Goal: Task Accomplishment & Management: Manage account settings

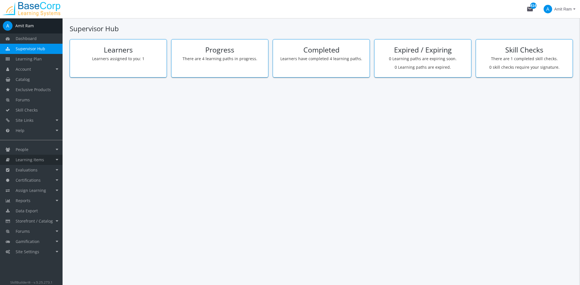
click at [43, 161] on span "Learning Items" at bounding box center [30, 159] width 28 height 5
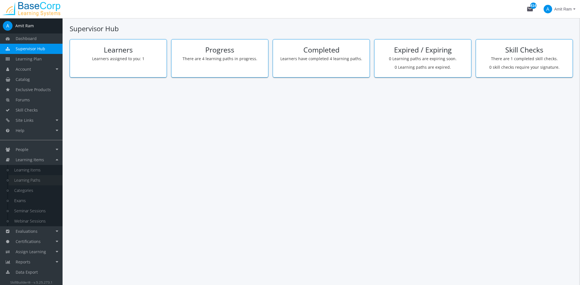
click at [41, 181] on link "Learning Paths" at bounding box center [36, 180] width 54 height 10
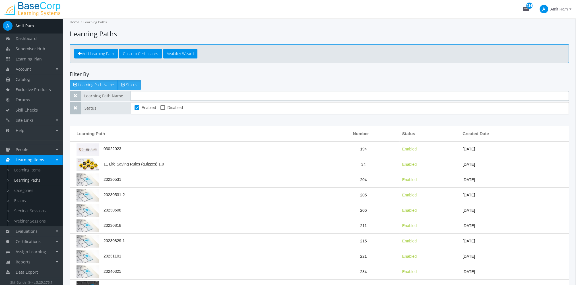
click at [148, 97] on input "text" at bounding box center [349, 96] width 438 height 10
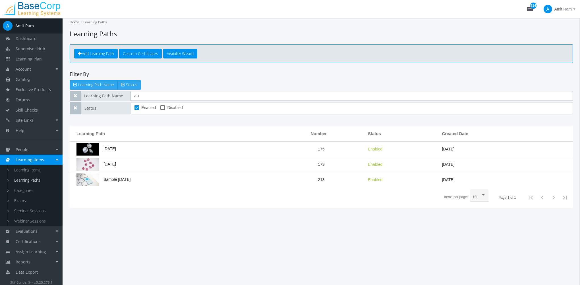
type input "a"
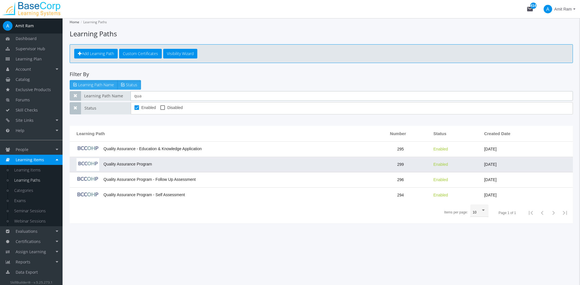
type input "qua"
click at [190, 162] on td "Quality Assurance Program" at bounding box center [220, 164] width 301 height 15
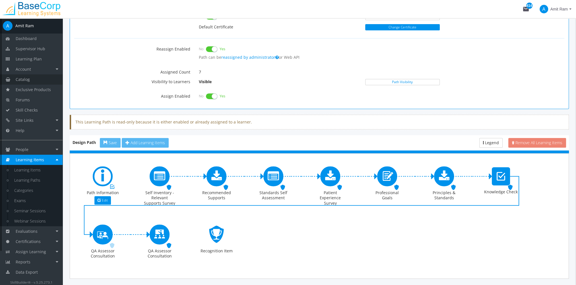
scroll to position [313, 0]
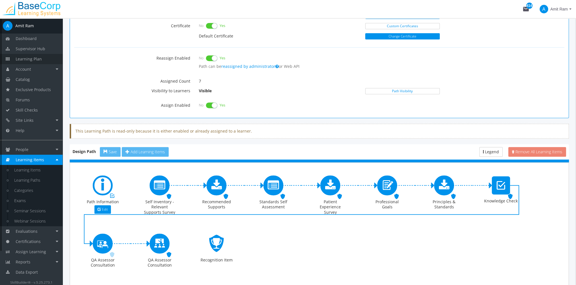
click at [39, 60] on span "Learning Plan" at bounding box center [29, 58] width 26 height 5
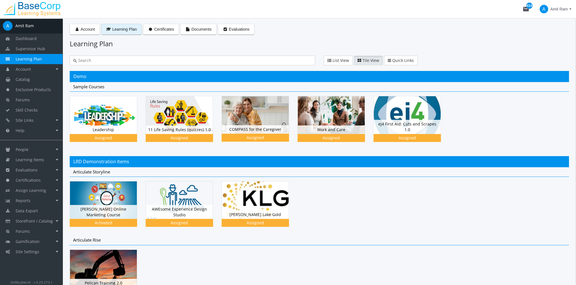
click at [142, 58] on input "text" at bounding box center [194, 61] width 235 height 6
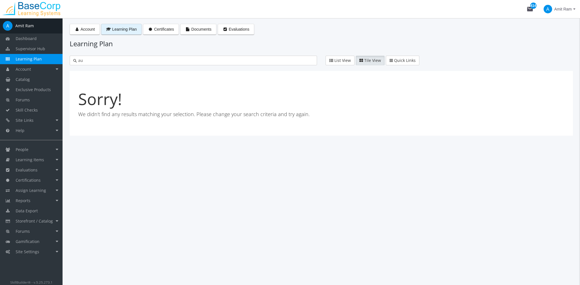
type input "a"
type input "qual"
click at [40, 189] on span "Assign Learning" at bounding box center [31, 190] width 30 height 5
click at [32, 218] on link "Path to Learner Assignments" at bounding box center [36, 220] width 54 height 16
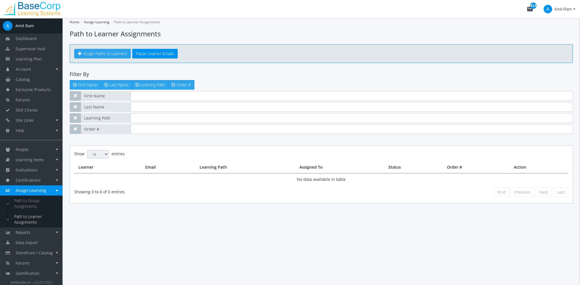
click at [105, 55] on span "Assign Paths to Learners" at bounding box center [105, 53] width 44 height 5
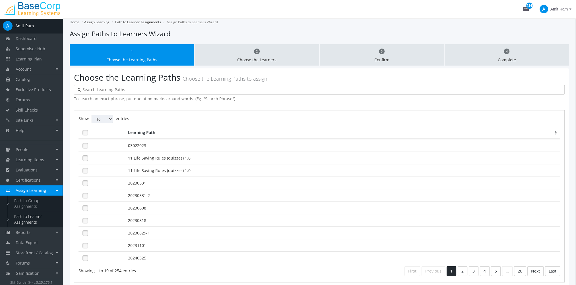
click at [121, 89] on input "text" at bounding box center [321, 90] width 480 height 6
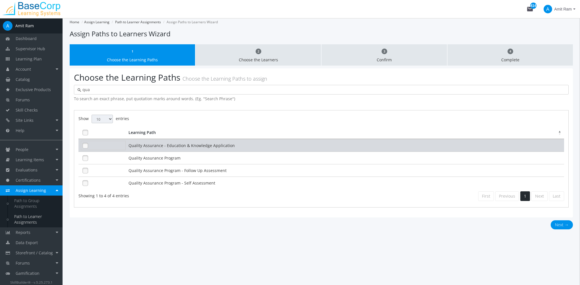
type input "qua"
click at [85, 148] on link at bounding box center [85, 146] width 9 height 9
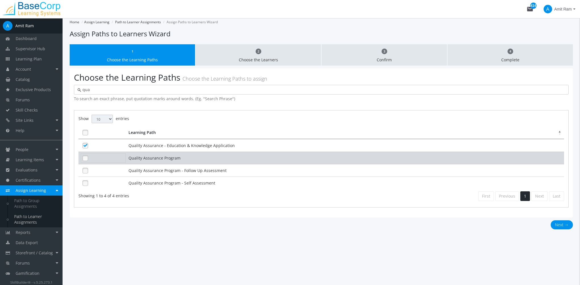
click at [86, 158] on link at bounding box center [85, 158] width 9 height 9
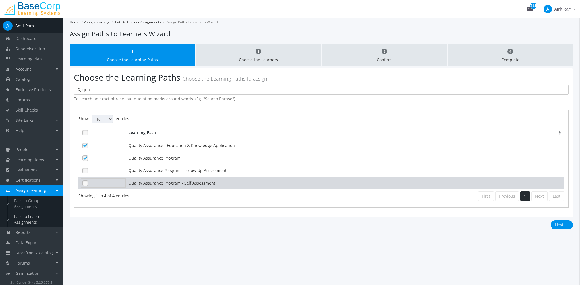
drag, startPoint x: 85, startPoint y: 169, endPoint x: 85, endPoint y: 178, distance: 8.5
click at [85, 174] on link at bounding box center [85, 171] width 9 height 9
click at [85, 179] on link at bounding box center [85, 183] width 9 height 9
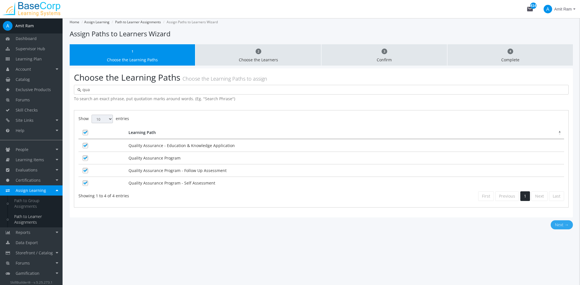
click at [559, 223] on button "Next →" at bounding box center [562, 225] width 22 height 9
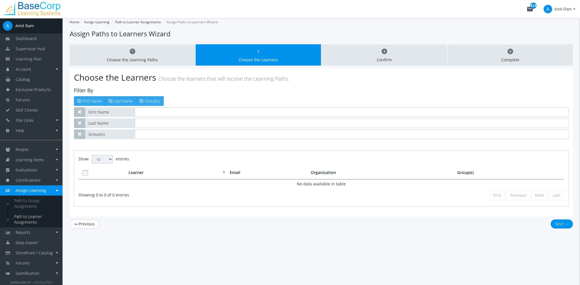
click at [146, 111] on input "text" at bounding box center [352, 112] width 434 height 10
type input "[PERSON_NAME]"
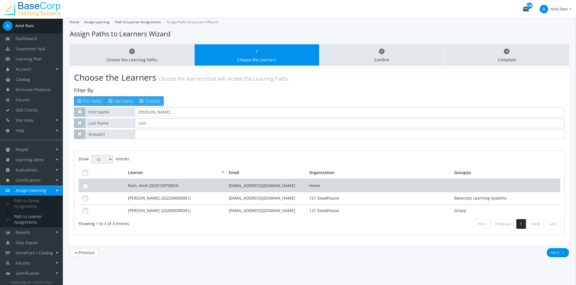
type input "ram"
click at [211, 188] on td "Ram, Amit (202010070003)" at bounding box center [176, 186] width 101 height 13
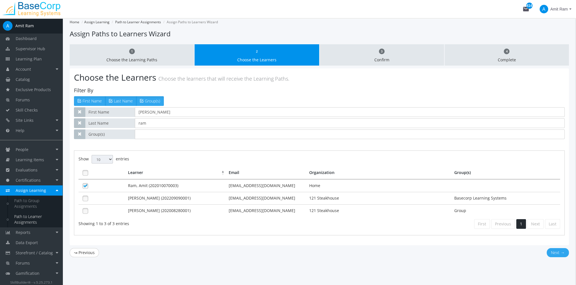
click at [552, 251] on button "Next →" at bounding box center [557, 252] width 22 height 9
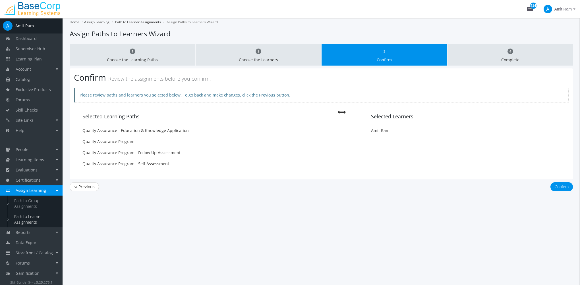
click at [561, 179] on div "1 Choose the Learning Paths 2 Choose the Learners 3 Confirm 4 Complete Confirm …" at bounding box center [321, 120] width 503 height 153
click at [564, 188] on button "Confirm" at bounding box center [561, 186] width 22 height 9
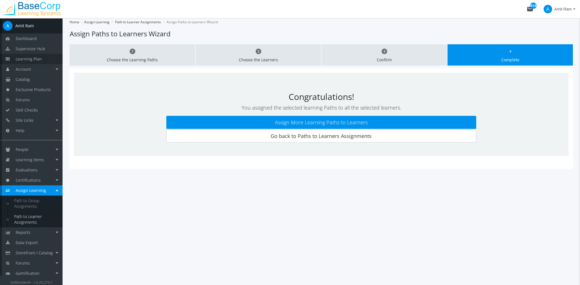
click at [46, 58] on link "Learning Plan" at bounding box center [31, 59] width 63 height 10
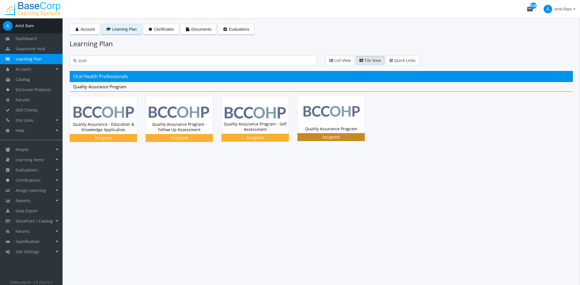
click at [349, 115] on img at bounding box center [331, 115] width 67 height 38
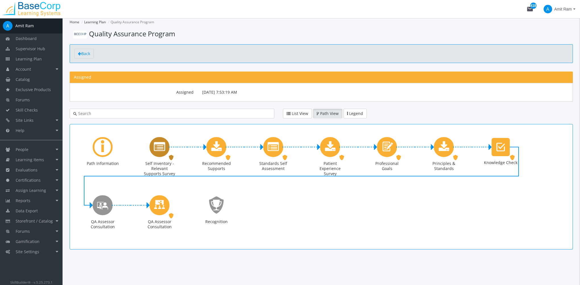
click at [159, 149] on icon "Self Inventory - Relevant Supports Survey" at bounding box center [159, 147] width 11 height 11
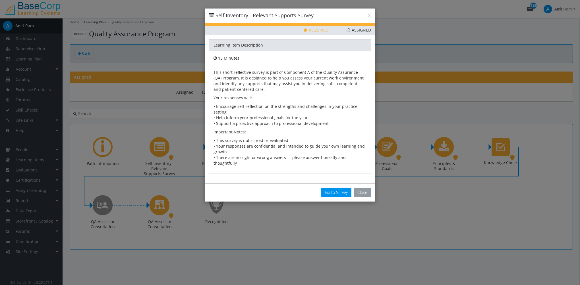
click at [364, 188] on button "Close" at bounding box center [362, 193] width 17 height 10
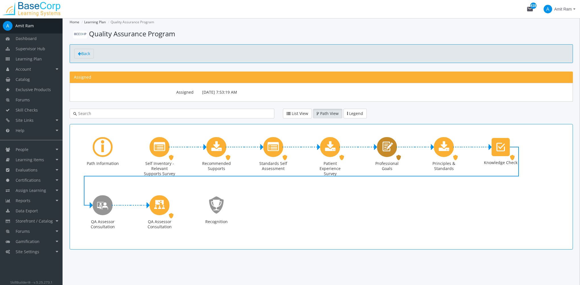
click at [386, 151] on icon "Professional Goals" at bounding box center [386, 147] width 13 height 16
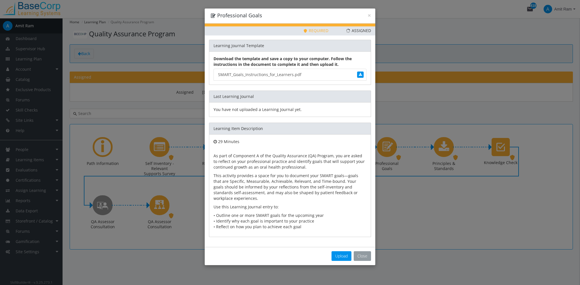
click at [359, 252] on button "Close" at bounding box center [362, 257] width 17 height 10
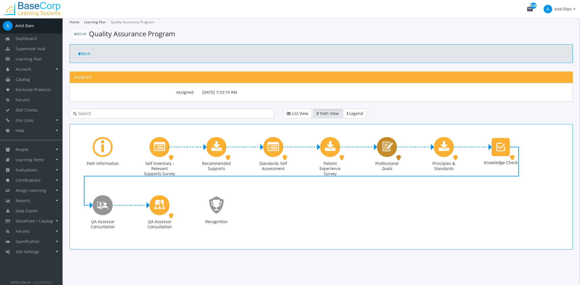
click at [384, 149] on icon "Professional Goals" at bounding box center [386, 147] width 13 height 16
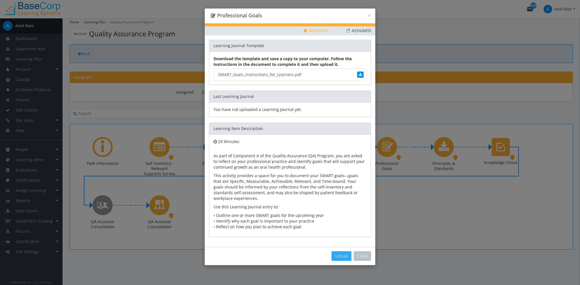
click at [339, 255] on span "Upload" at bounding box center [341, 256] width 13 height 5
click at [365, 250] on div "Upload Close" at bounding box center [290, 256] width 171 height 18
click at [366, 255] on button "Close" at bounding box center [362, 257] width 17 height 10
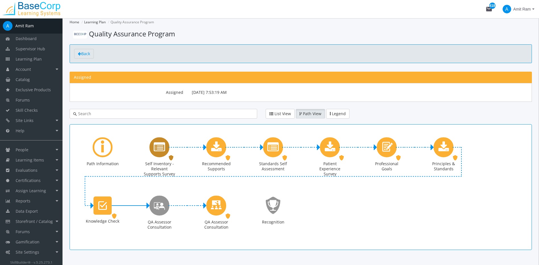
click at [165, 149] on icon "Self Inventory - Relevant Supports Survey" at bounding box center [159, 147] width 11 height 11
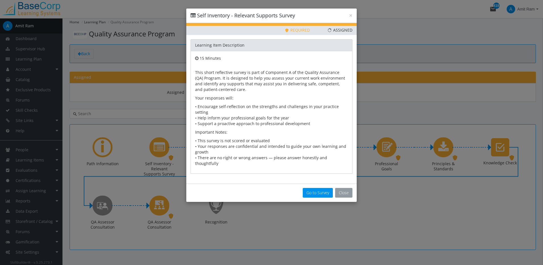
click at [348, 188] on button "Close" at bounding box center [343, 193] width 17 height 10
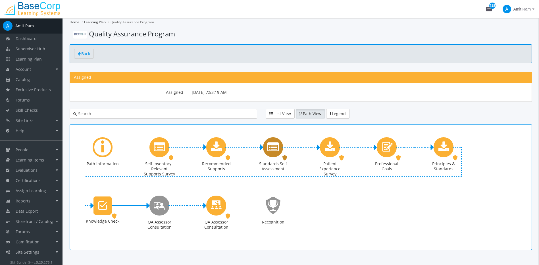
click at [277, 151] on icon "Standards Self Assessment" at bounding box center [272, 147] width 11 height 11
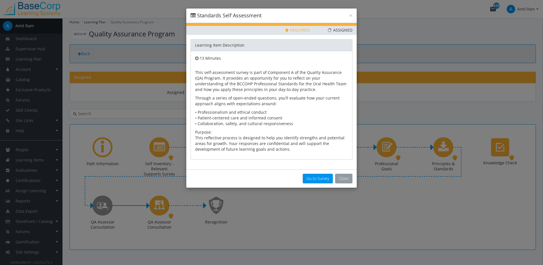
click at [344, 177] on button "Close" at bounding box center [343, 179] width 17 height 10
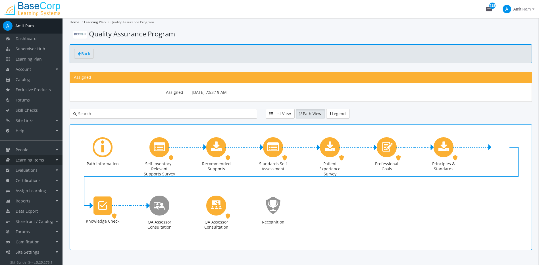
click at [35, 164] on link "Learning Items" at bounding box center [31, 160] width 63 height 10
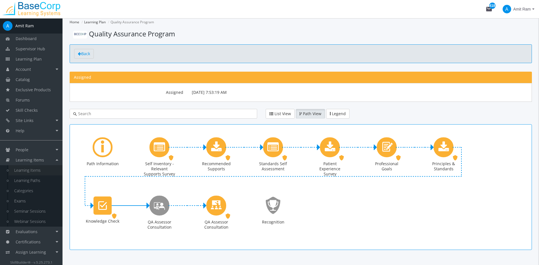
click at [43, 171] on link "Learning Items" at bounding box center [36, 170] width 54 height 10
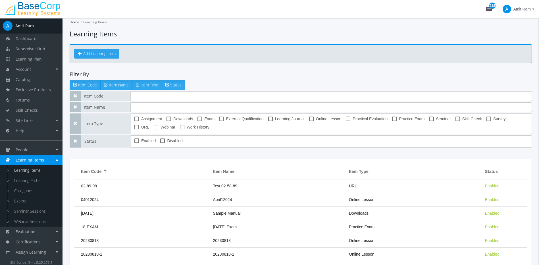
click at [97, 55] on button "Add Learning Item" at bounding box center [96, 54] width 45 height 10
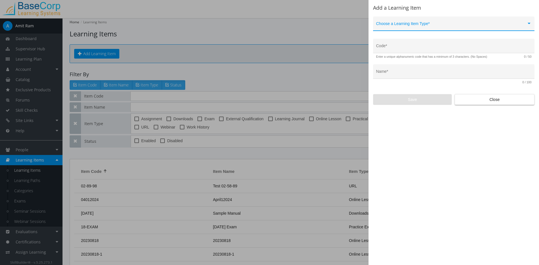
click at [411, 22] on div "Choose a Learning Item Type *" at bounding box center [453, 25] width 155 height 12
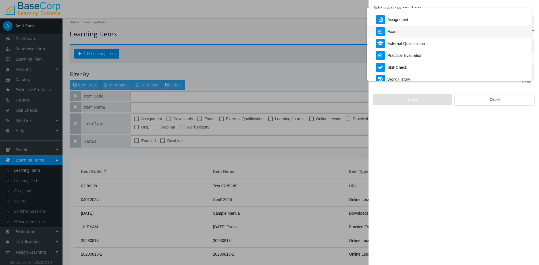
scroll to position [118, 0]
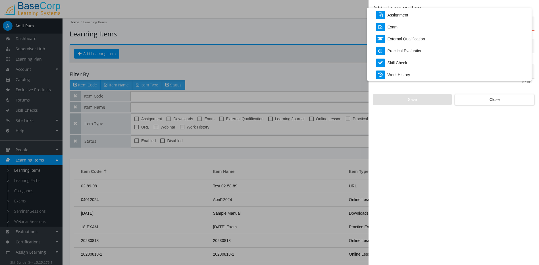
click at [272, 43] on div at bounding box center [269, 132] width 539 height 265
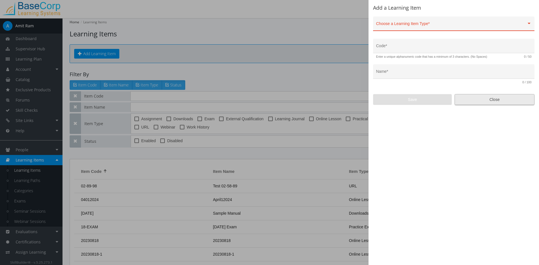
click at [516, 98] on span "Close" at bounding box center [495, 99] width 70 height 10
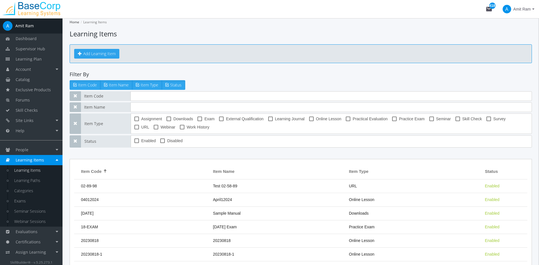
click at [111, 54] on button "Add Learning Item" at bounding box center [96, 54] width 45 height 10
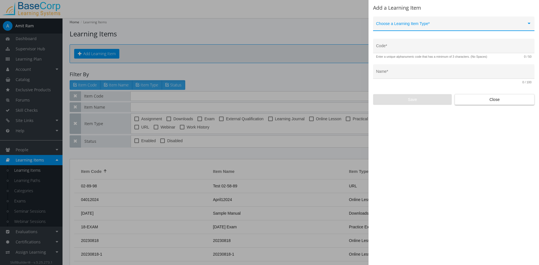
click at [404, 24] on span at bounding box center [451, 26] width 150 height 5
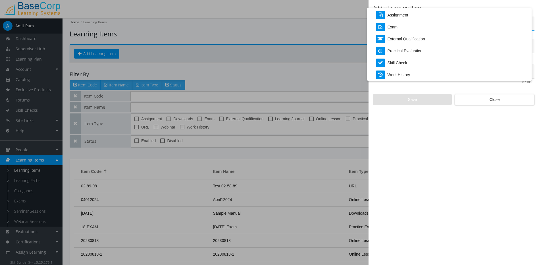
click at [481, 103] on div at bounding box center [269, 132] width 539 height 265
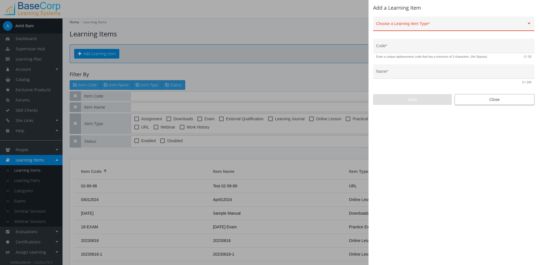
click at [482, 103] on span "Close" at bounding box center [495, 99] width 70 height 10
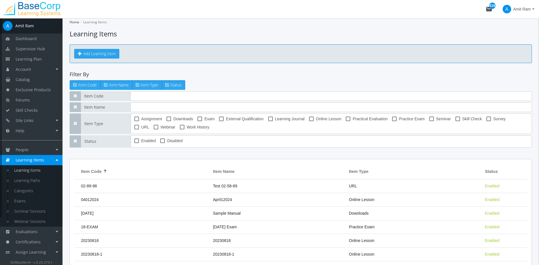
click at [93, 55] on button "Add Learning Item" at bounding box center [96, 54] width 45 height 10
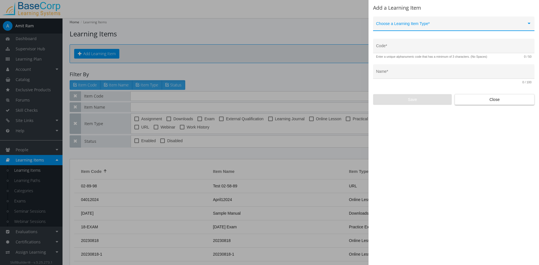
click at [443, 24] on span at bounding box center [451, 26] width 150 height 5
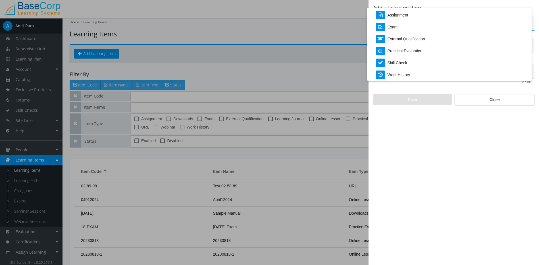
click at [152, 27] on div at bounding box center [269, 132] width 539 height 265
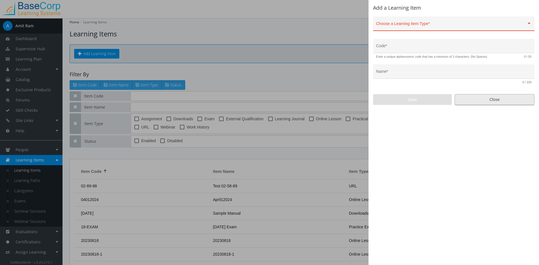
click at [494, 100] on span "Close" at bounding box center [495, 99] width 70 height 10
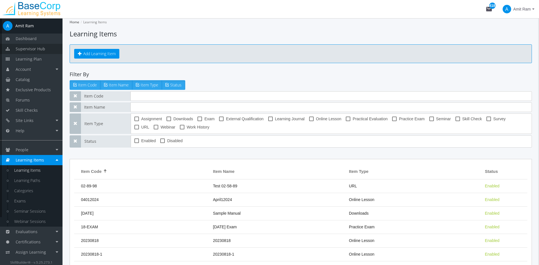
click at [26, 53] on link "Supervisor Hub" at bounding box center [31, 49] width 63 height 10
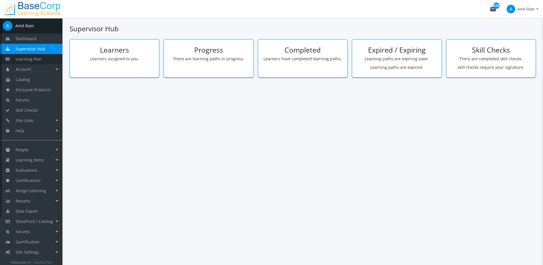
click at [35, 58] on span "Learning Plan" at bounding box center [29, 58] width 26 height 5
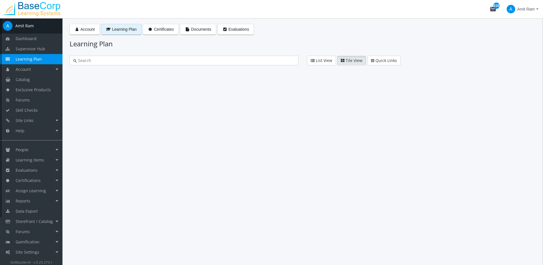
type input "qual"
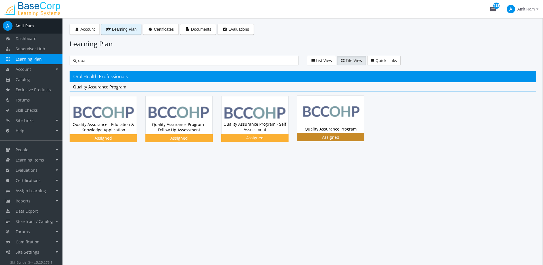
click at [330, 107] on img at bounding box center [331, 115] width 67 height 38
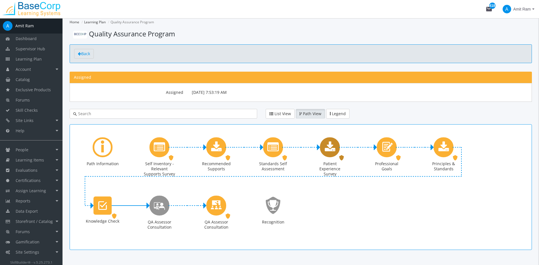
click at [336, 145] on div "Patient Experience Survey" at bounding box center [330, 147] width 20 height 20
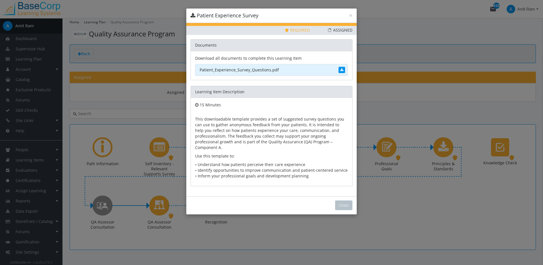
click at [251, 68] on link "Patient_Experience_Survey_Questions.pdf" at bounding box center [271, 70] width 153 height 12
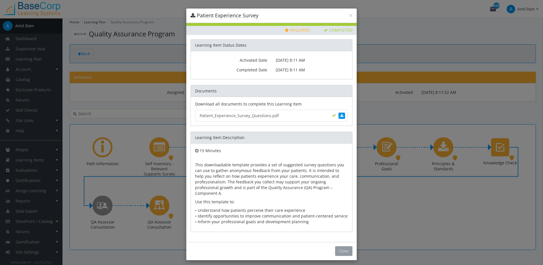
click at [345, 248] on button "Close" at bounding box center [343, 251] width 17 height 10
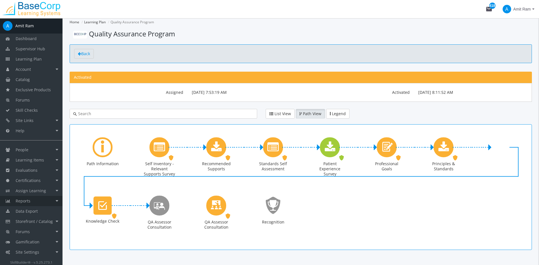
click at [44, 200] on link "Reports" at bounding box center [31, 201] width 63 height 10
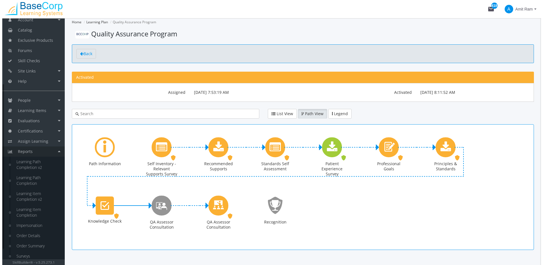
scroll to position [99, 0]
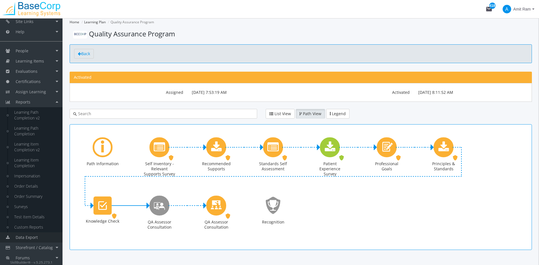
click at [39, 237] on link "Data Export" at bounding box center [31, 237] width 63 height 10
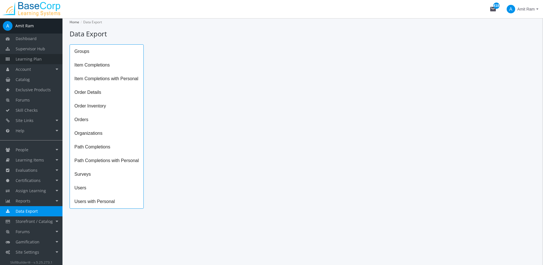
click at [38, 58] on span "Learning Plan" at bounding box center [29, 58] width 26 height 5
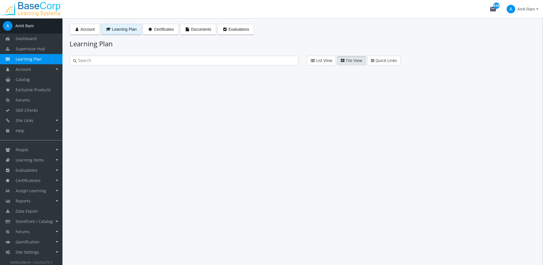
type input "qual"
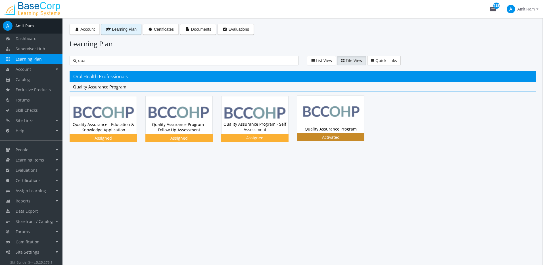
click at [339, 121] on img at bounding box center [331, 115] width 67 height 38
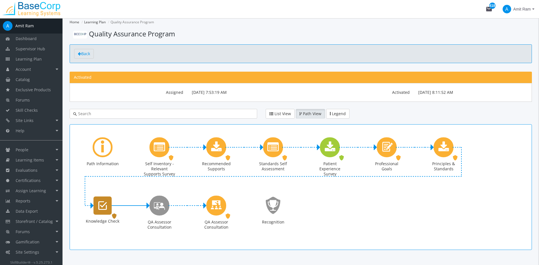
click at [109, 198] on div "Knowledge Check" at bounding box center [103, 205] width 18 height 18
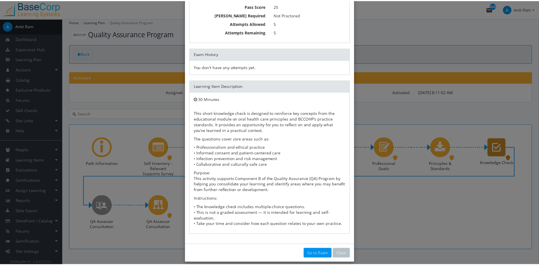
scroll to position [52, 0]
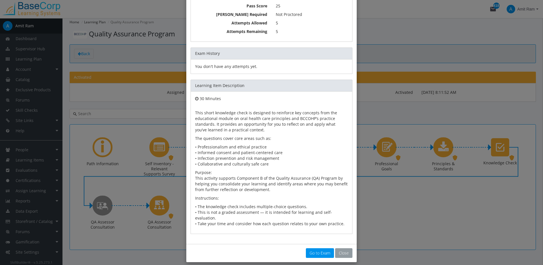
click at [343, 249] on button "Close" at bounding box center [343, 253] width 17 height 10
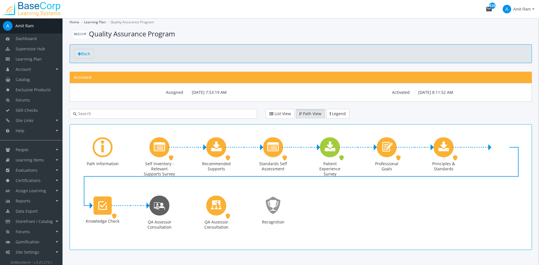
click at [168, 207] on div "QA Assessor Consultation" at bounding box center [167, 205] width 3 height 7
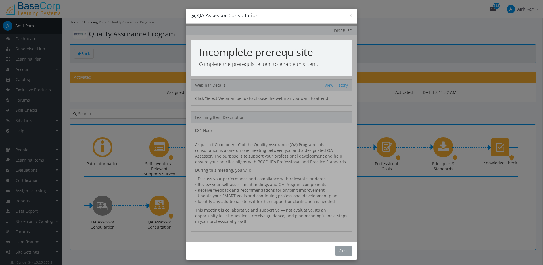
click at [338, 252] on button "Close" at bounding box center [343, 251] width 17 height 10
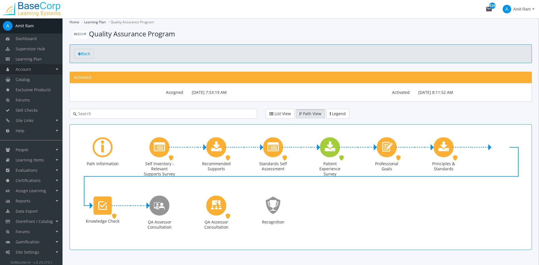
click at [35, 66] on link "Account" at bounding box center [31, 69] width 63 height 10
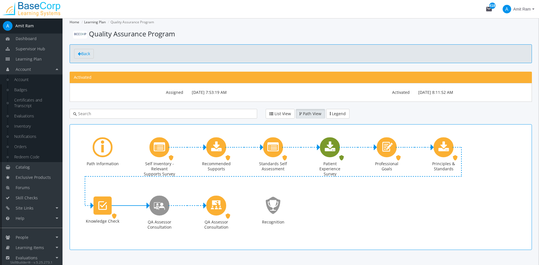
click at [325, 150] on icon "Patient Experience Survey" at bounding box center [330, 147] width 11 height 11
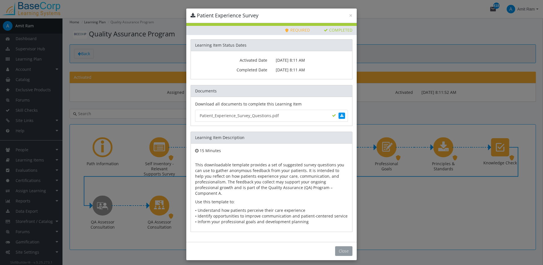
click at [347, 246] on button "Close" at bounding box center [343, 251] width 17 height 10
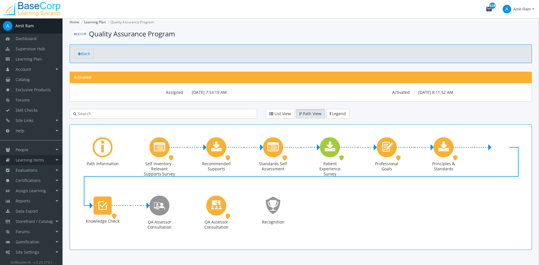
click at [40, 160] on span "Learning Items" at bounding box center [30, 159] width 28 height 5
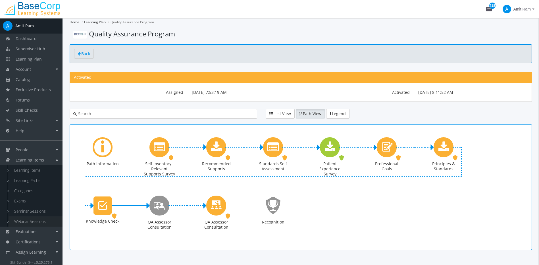
click at [47, 220] on link "Webinar Sessions" at bounding box center [36, 221] width 54 height 10
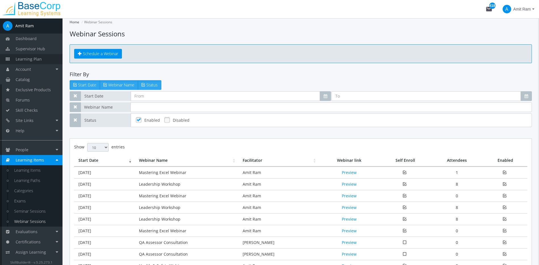
click at [37, 58] on span "Learning Plan" at bounding box center [29, 58] width 26 height 5
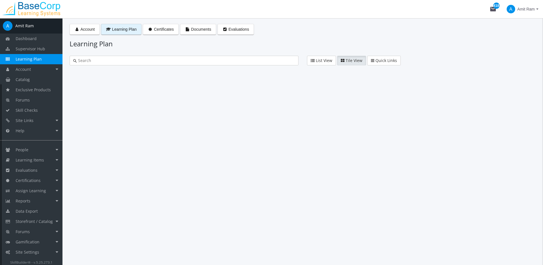
type input "qual"
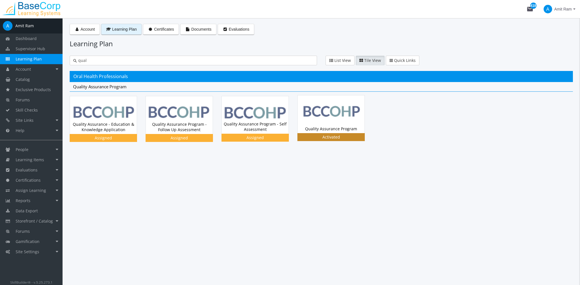
click at [336, 113] on img at bounding box center [331, 115] width 67 height 38
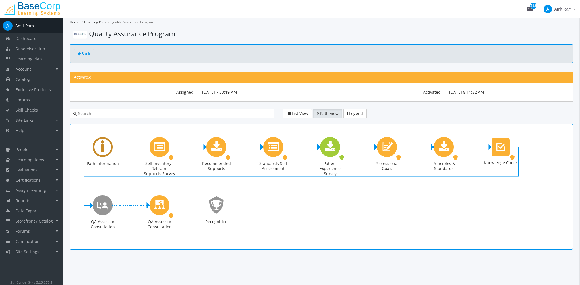
click at [100, 153] on div "Learning Path" at bounding box center [103, 147] width 20 height 20
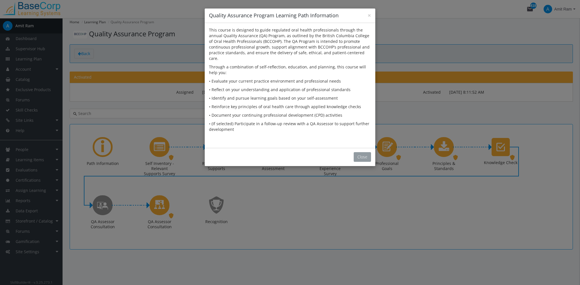
click at [360, 152] on button "Close" at bounding box center [362, 157] width 17 height 10
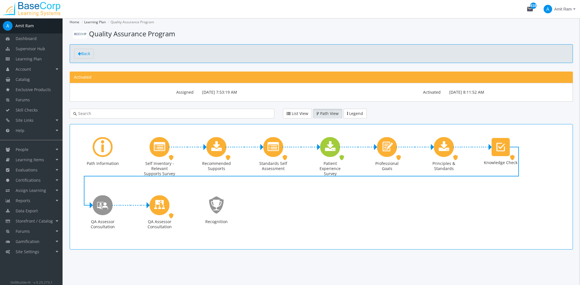
click at [161, 154] on div "× Quality Assurance Program Learning Path Information This course is designed t…" at bounding box center [290, 142] width 580 height 285
click at [161, 154] on div "Self Inventory - Relevant Supports Survey" at bounding box center [160, 147] width 20 height 20
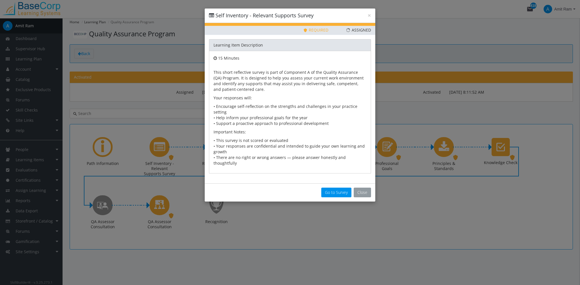
click at [369, 188] on button "Close" at bounding box center [362, 193] width 17 height 10
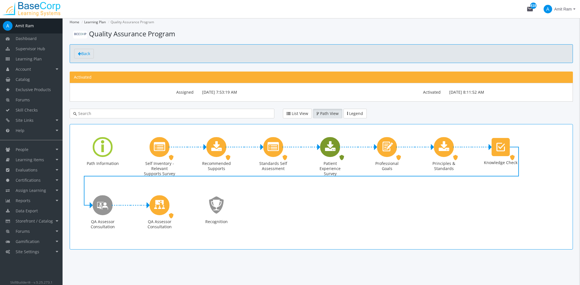
click at [336, 153] on div "Patient Experience Survey" at bounding box center [330, 147] width 20 height 20
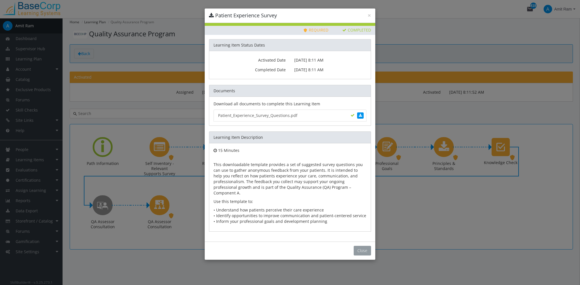
click at [369, 246] on button "Close" at bounding box center [362, 251] width 17 height 10
